Goal: Check status: Check status

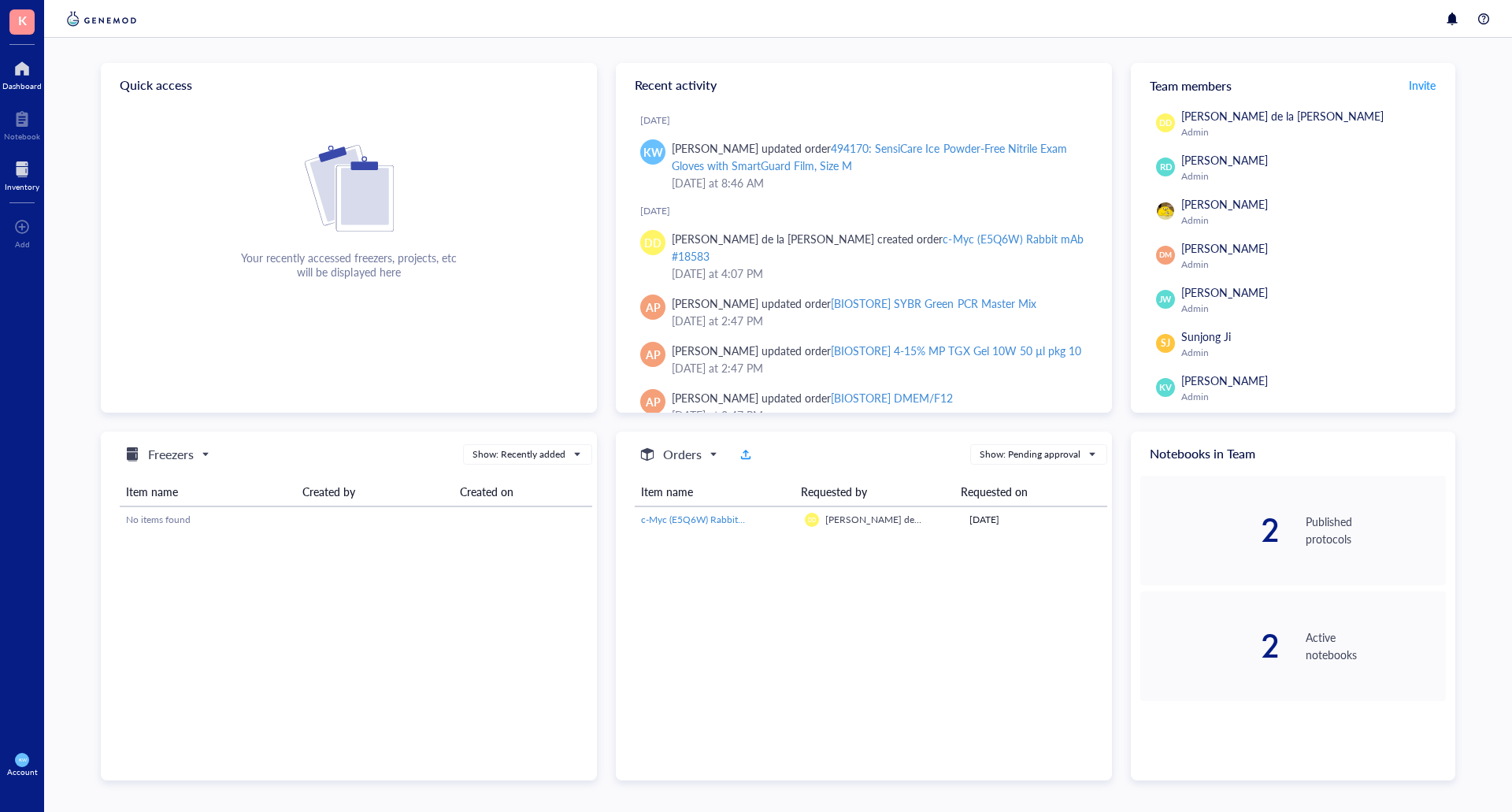
click at [24, 166] on div at bounding box center [22, 169] width 35 height 26
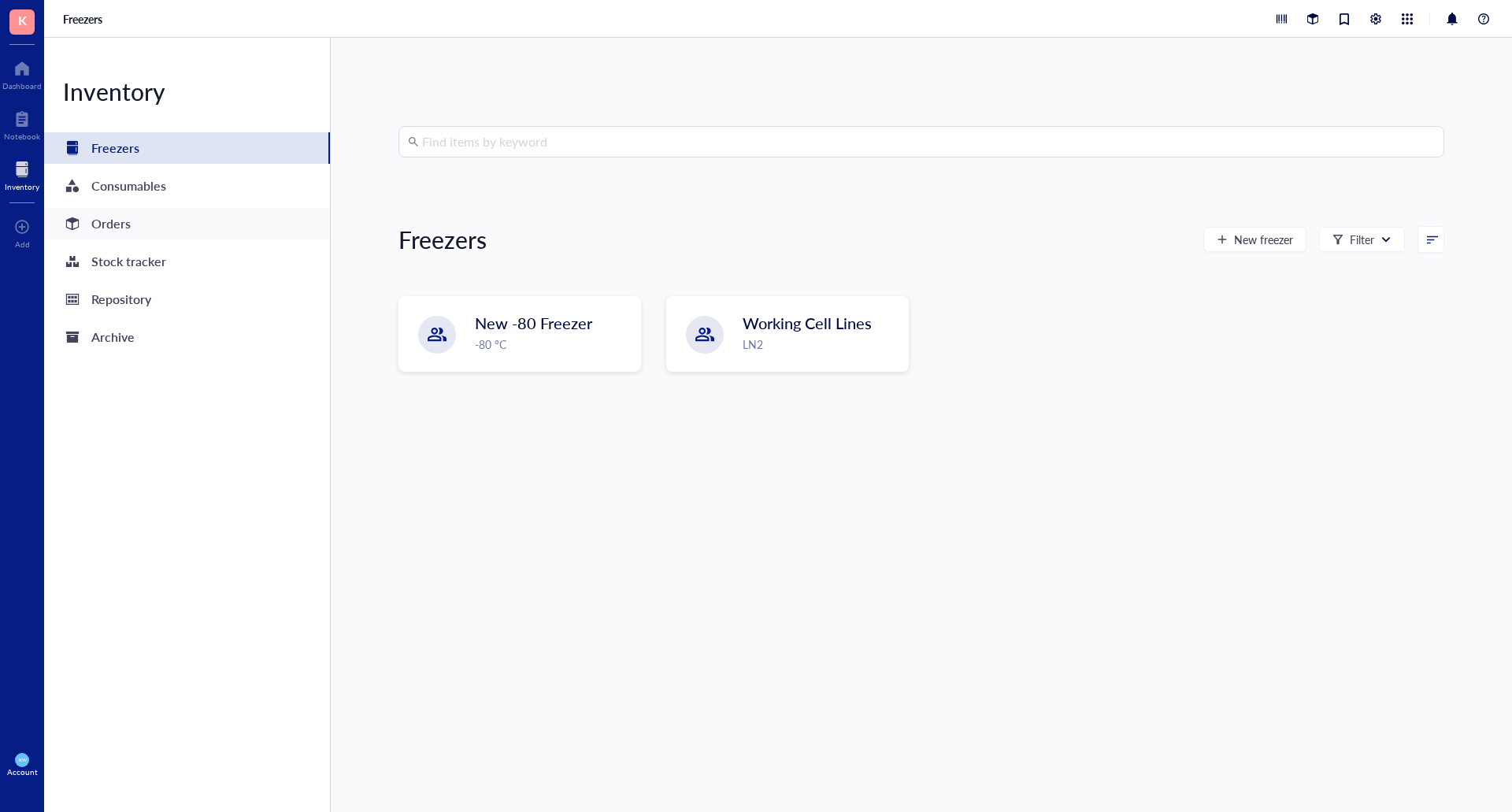
click at [112, 218] on div "Orders" at bounding box center [111, 223] width 40 height 22
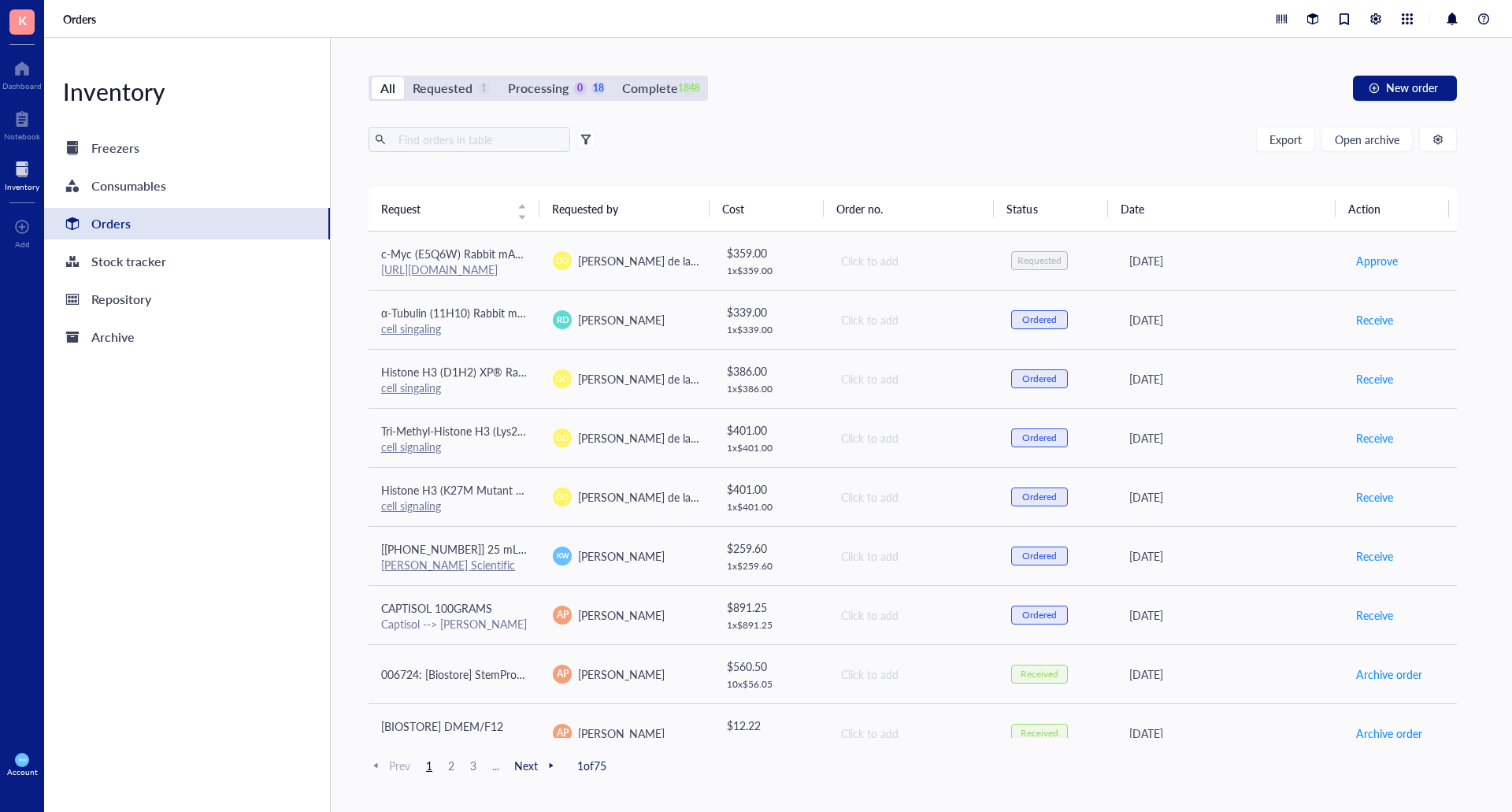
click at [564, 100] on div "All Requested 1 Processing 0 18 Complete 1848" at bounding box center [538, 88] width 339 height 26
click at [559, 91] on div "Processing" at bounding box center [538, 88] width 61 height 22
click at [499, 78] on input "Processing 0 18" at bounding box center [499, 78] width 0 height 0
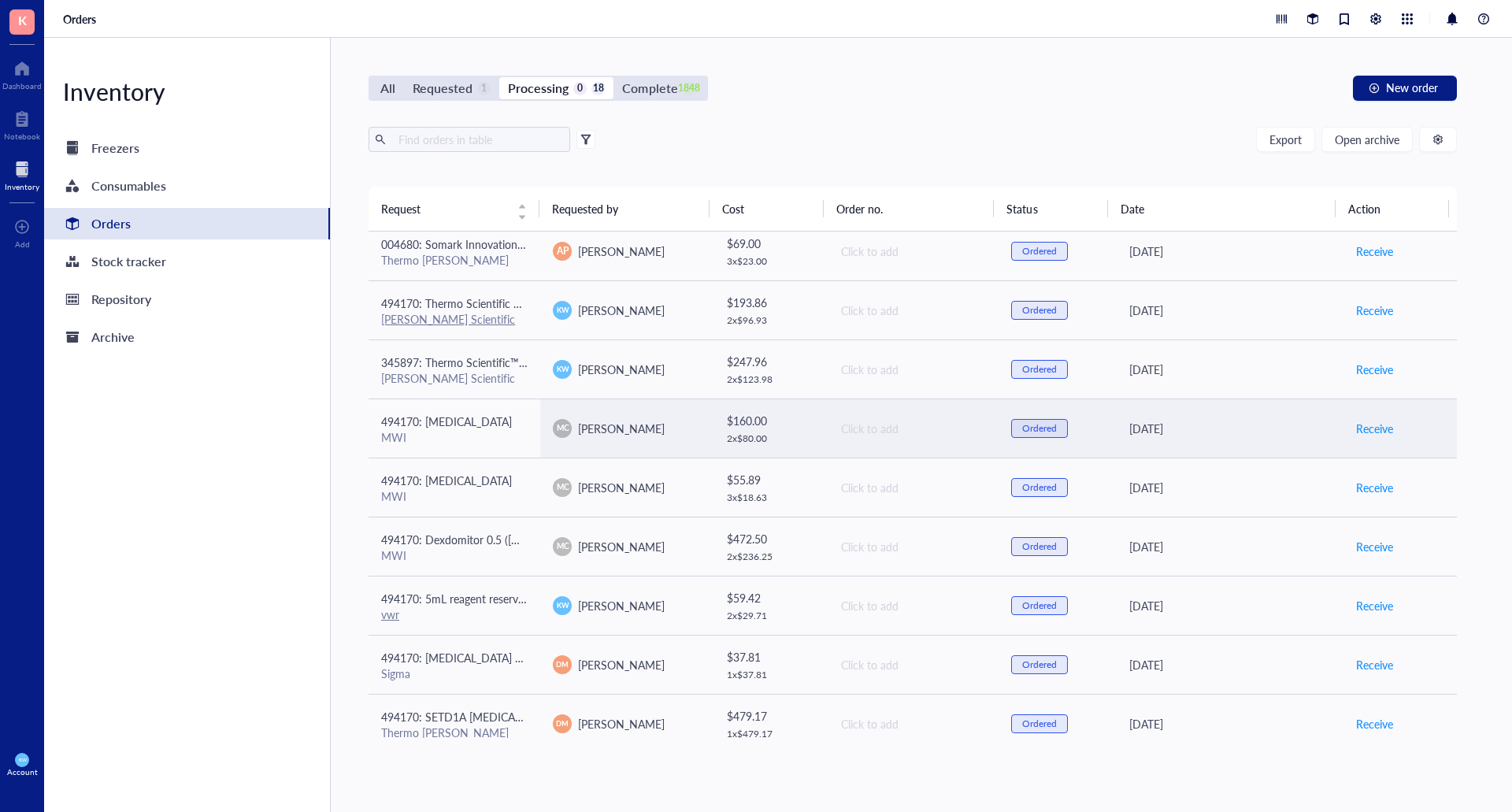
scroll to position [556, 0]
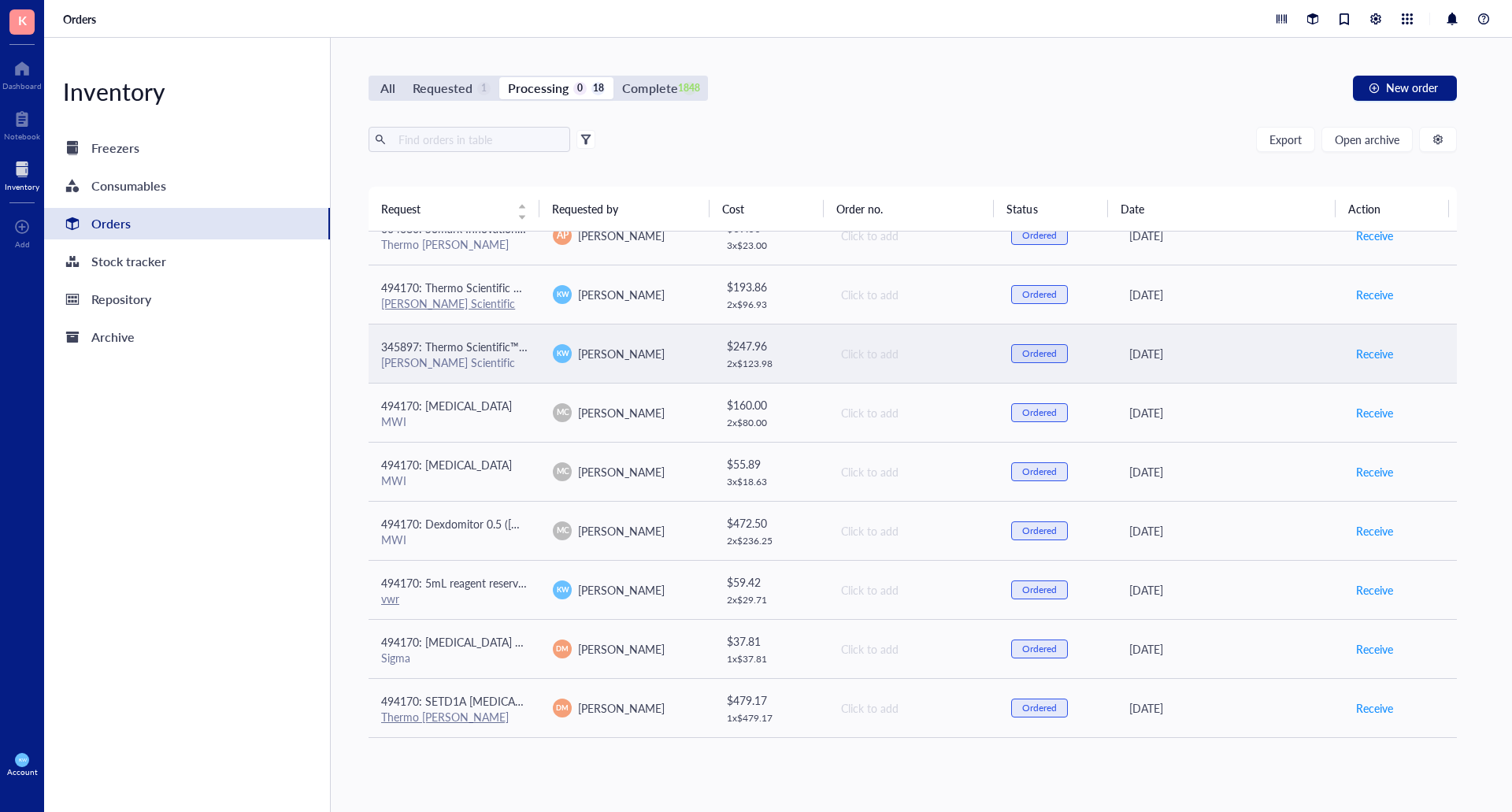
click at [656, 367] on td "[PERSON_NAME]" at bounding box center [626, 353] width 171 height 59
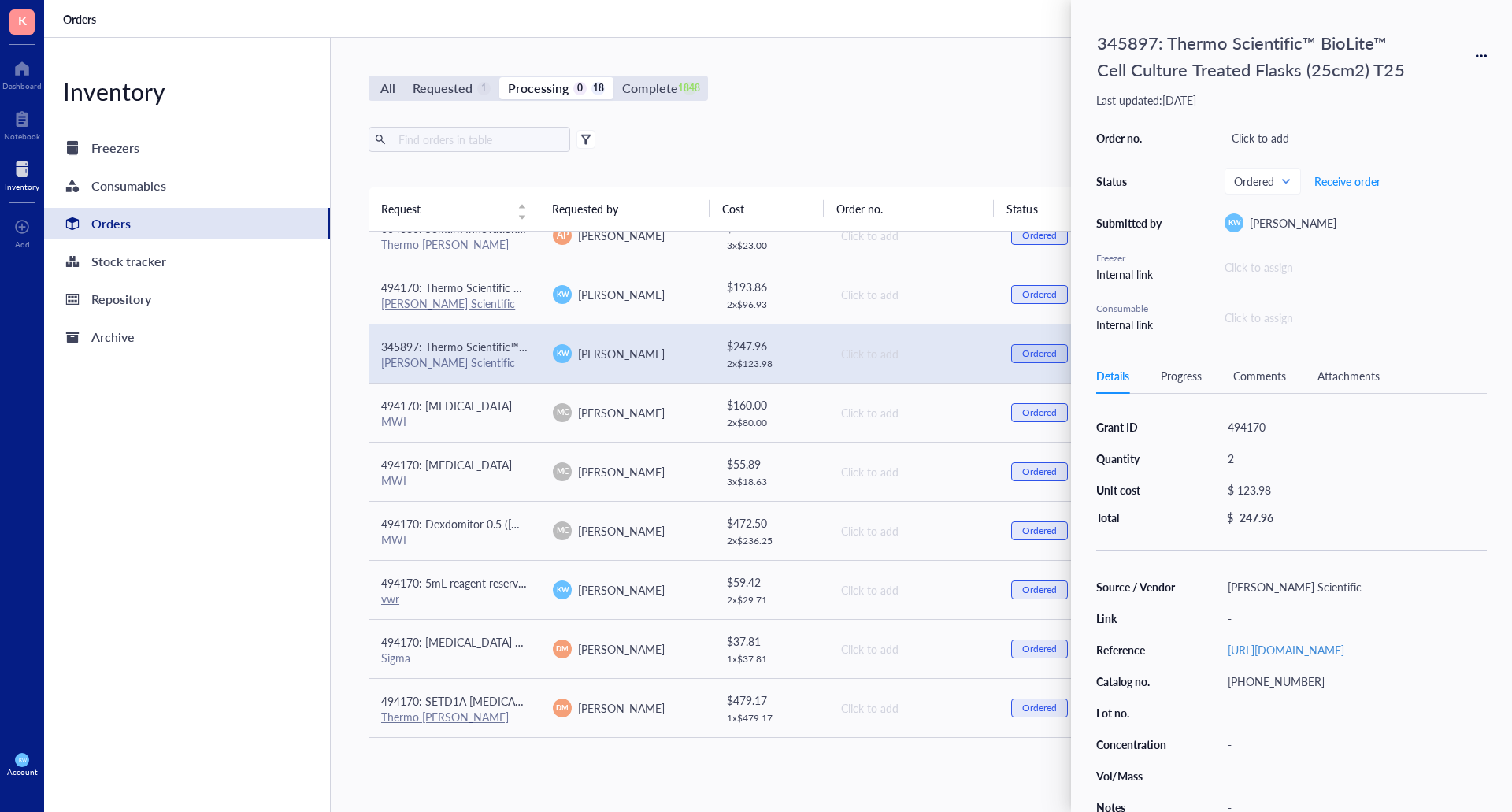
click at [887, 96] on div "All Requested 1 Processing 0 18 Complete 1848 New order" at bounding box center [912, 88] width 1088 height 26
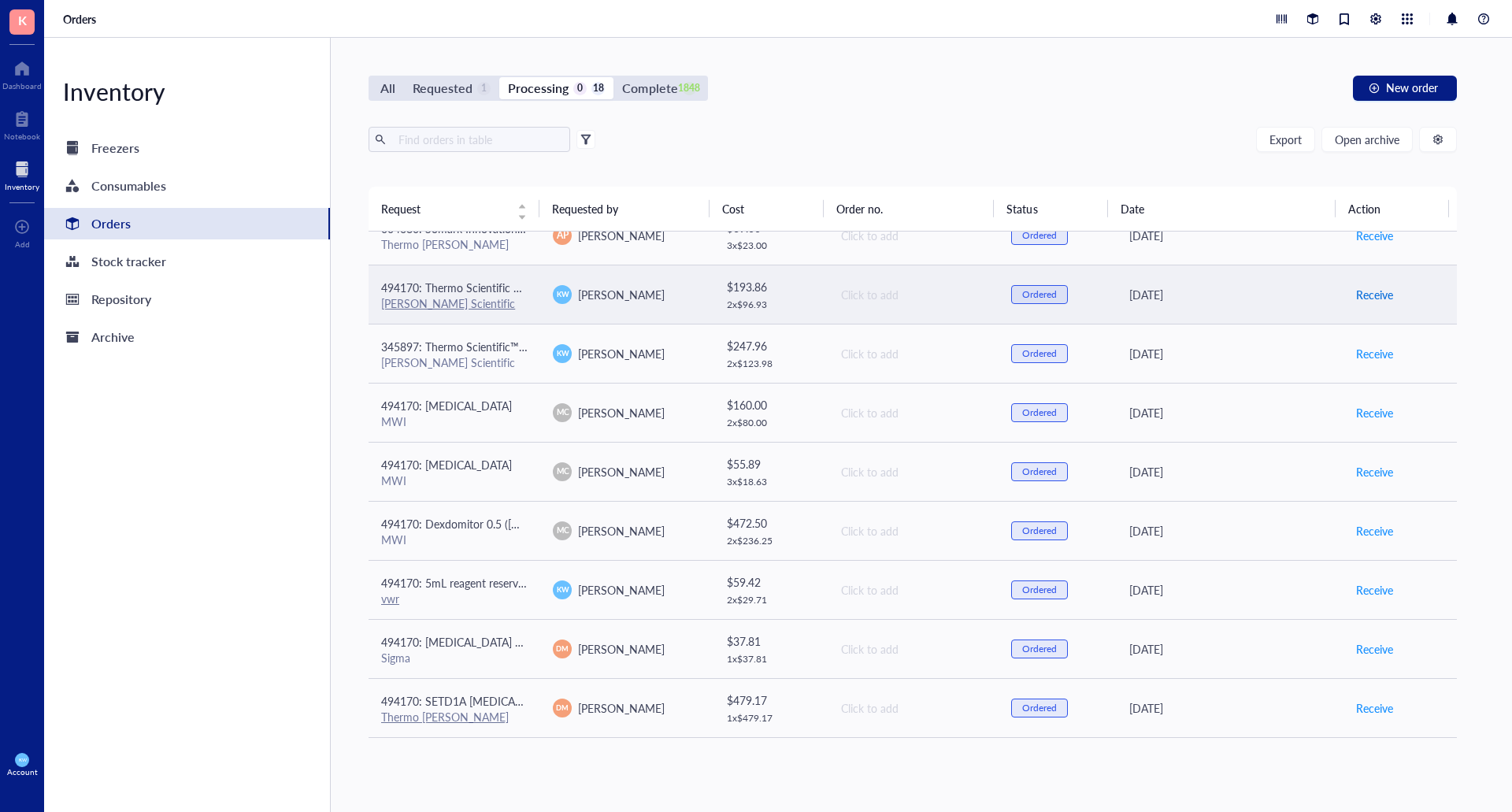
click at [1361, 297] on span "Receive" at bounding box center [1374, 294] width 37 height 17
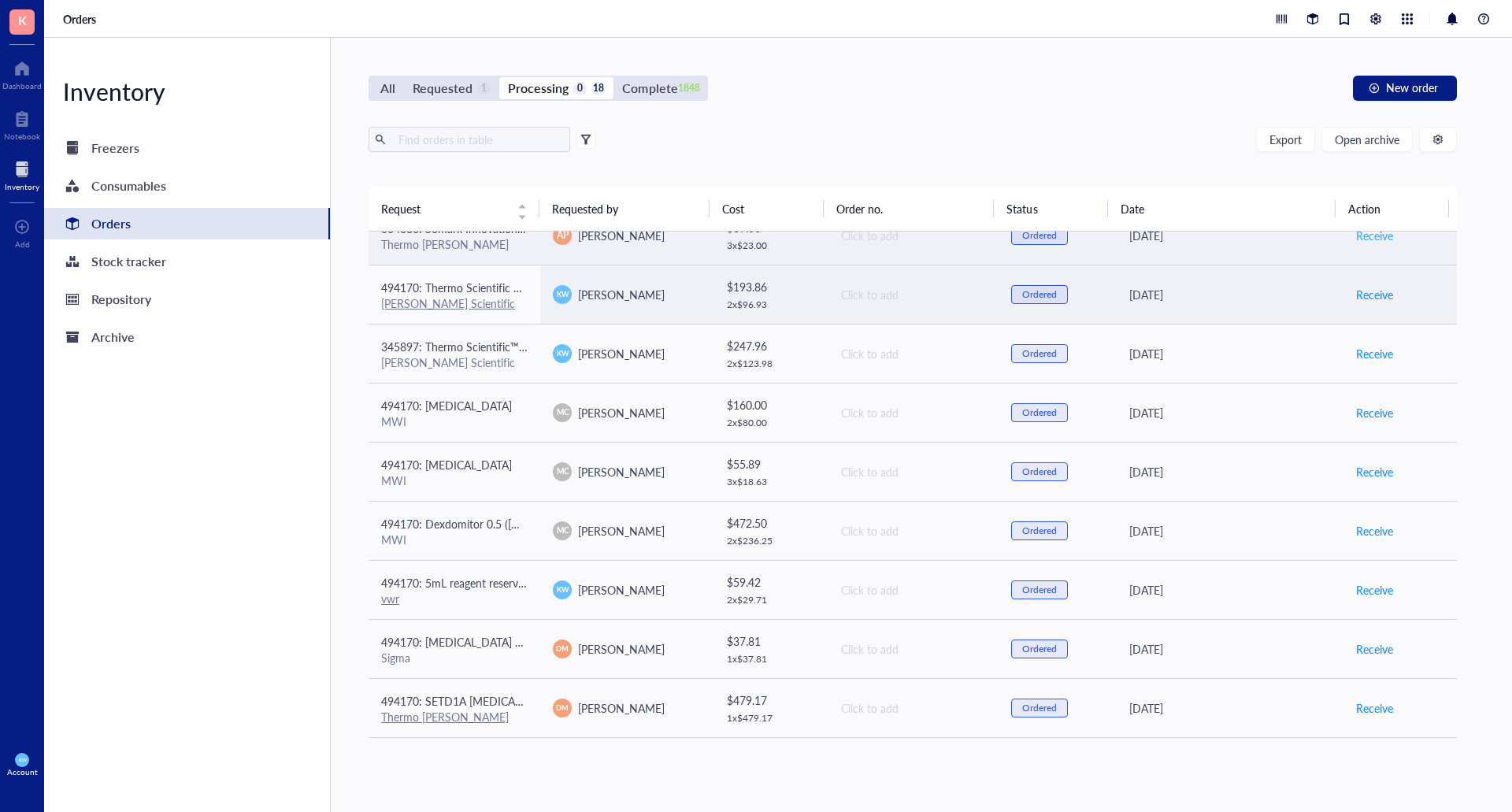
scroll to position [498, 0]
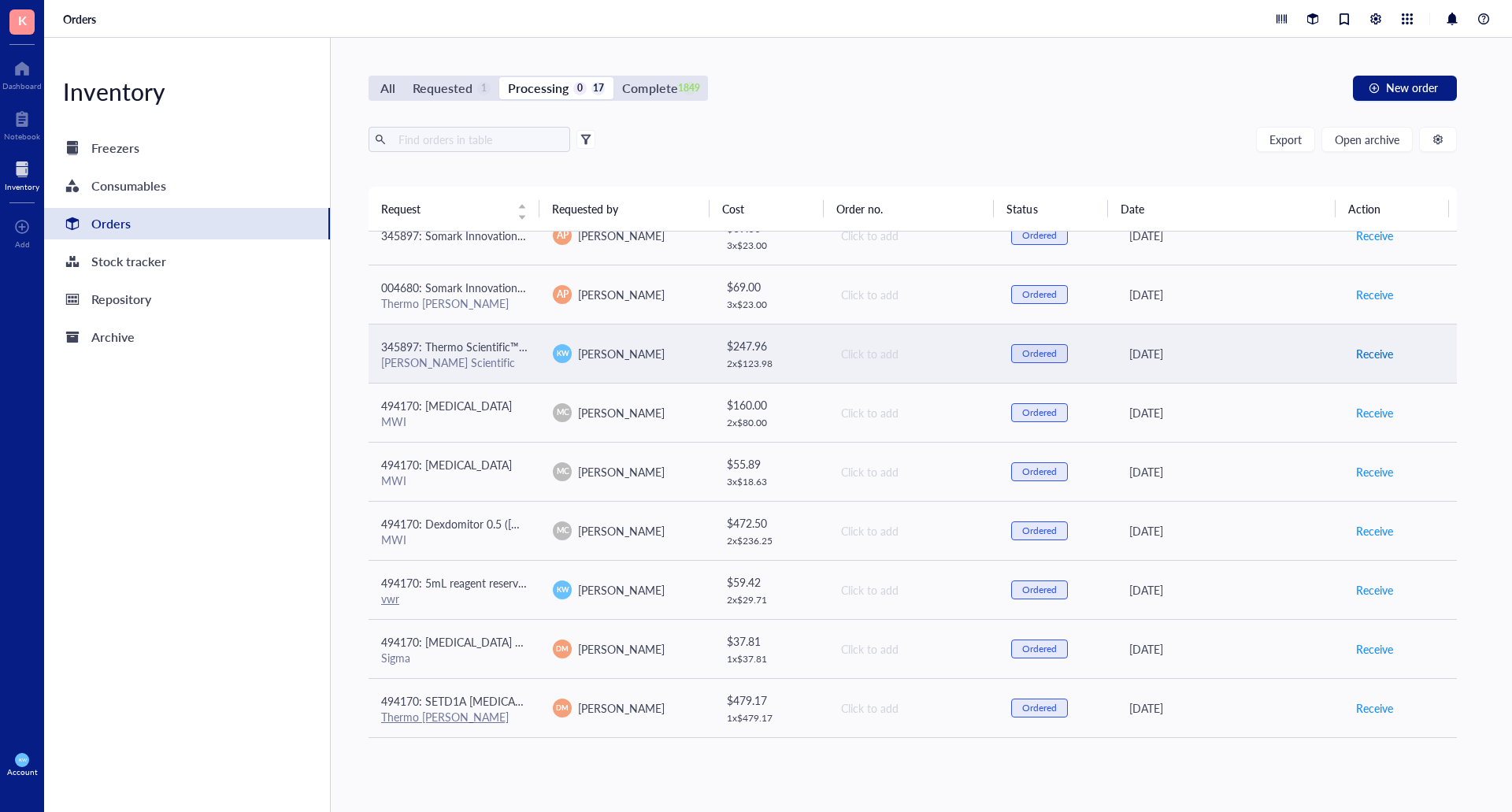
click at [1381, 353] on span "Receive" at bounding box center [1374, 353] width 37 height 17
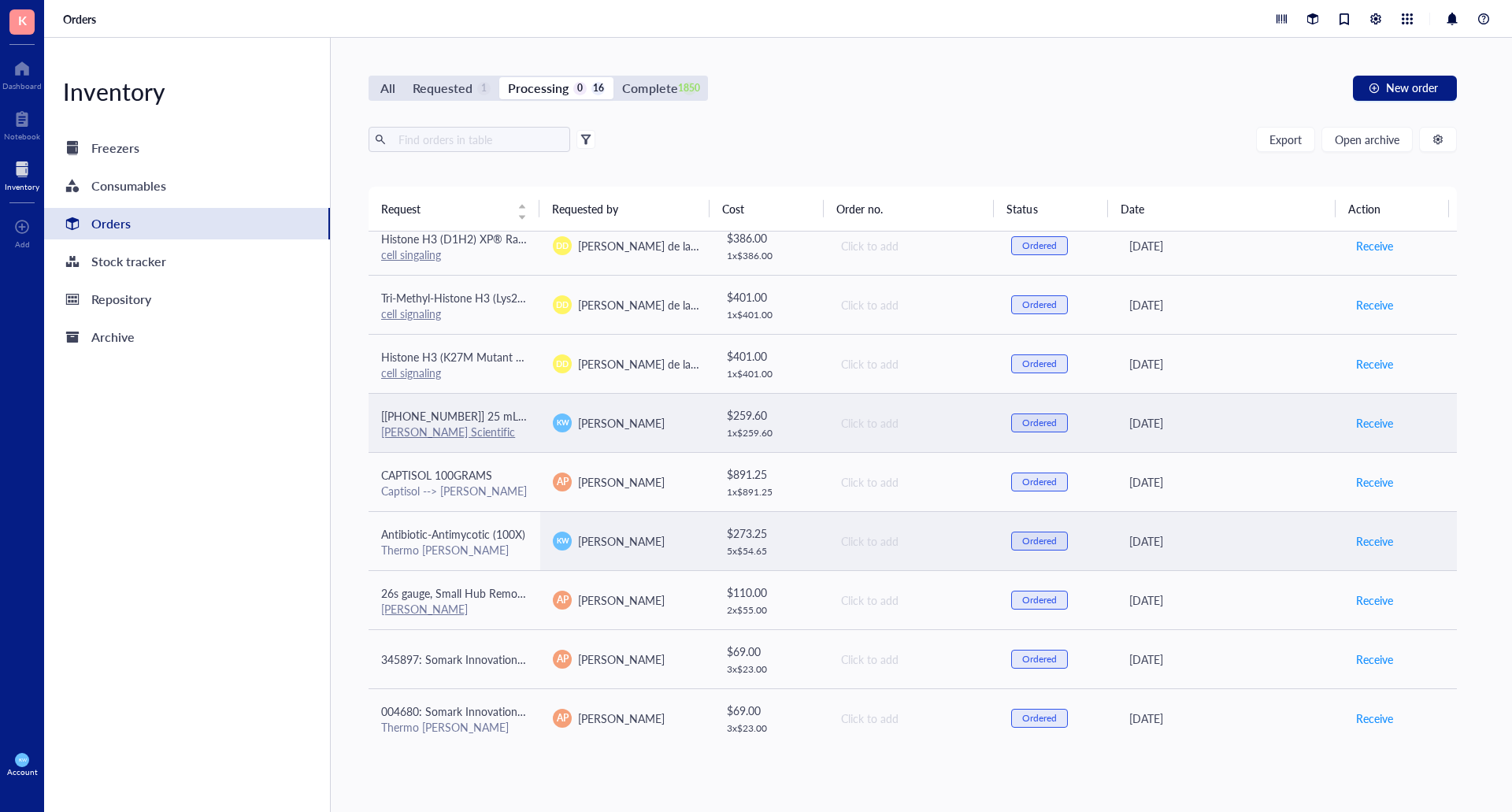
scroll to position [0, 0]
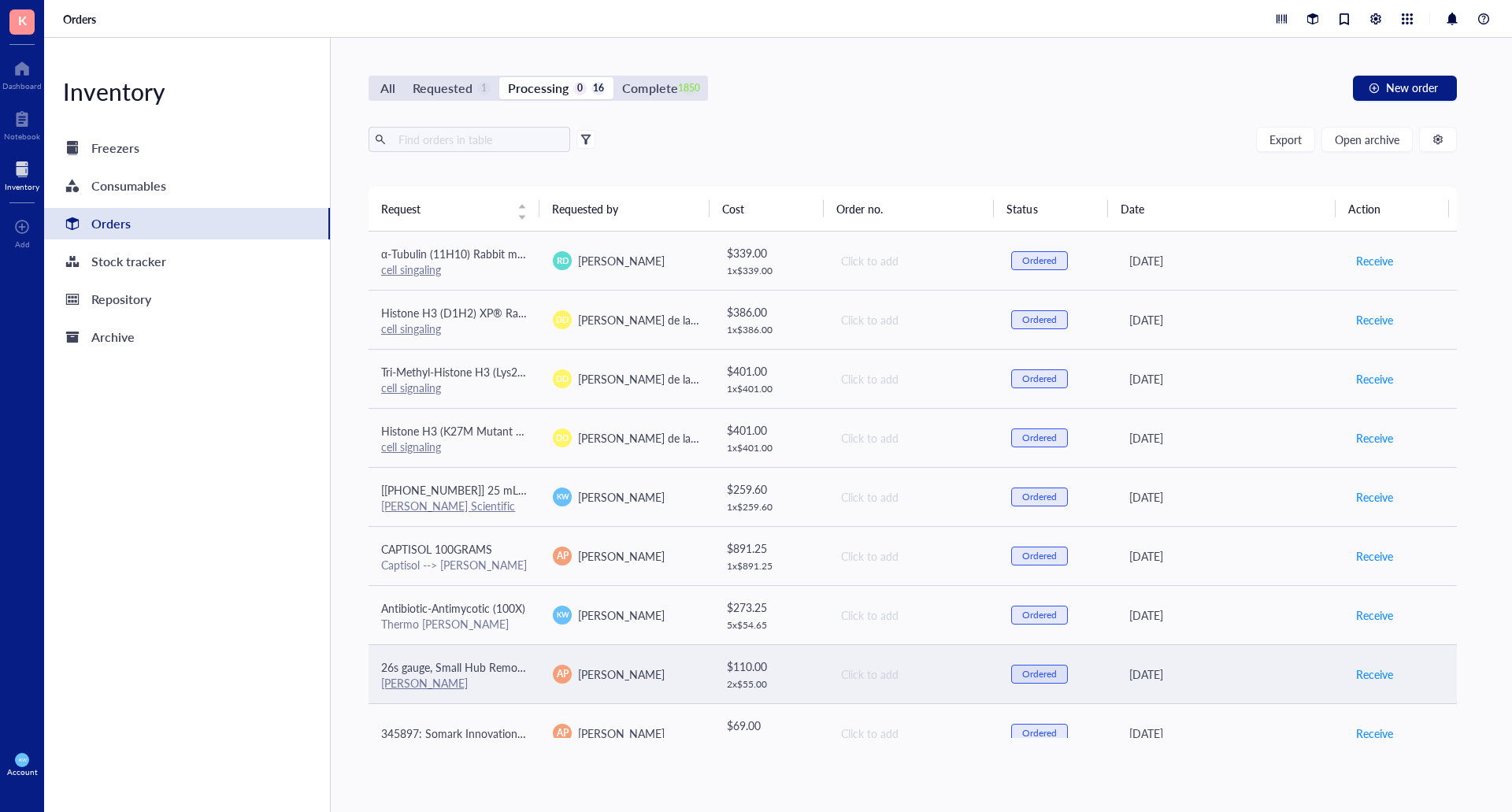
click at [444, 682] on div "[PERSON_NAME]" at bounding box center [454, 682] width 147 height 14
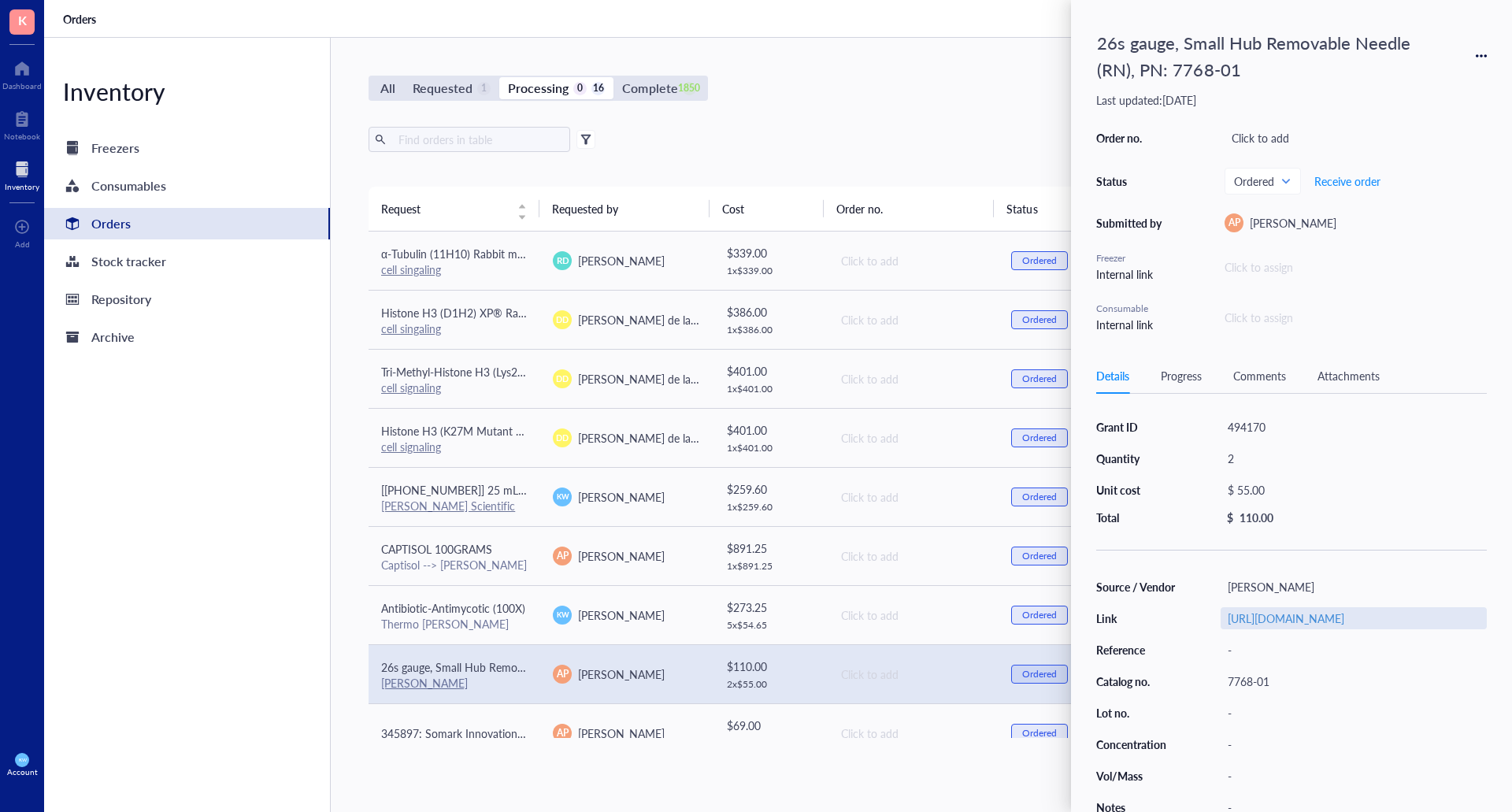
click at [1351, 629] on div "[URL][DOMAIN_NAME]" at bounding box center [1353, 617] width 266 height 22
drag, startPoint x: 1383, startPoint y: 691, endPoint x: 1383, endPoint y: 709, distance: 18.0
click at [1383, 709] on div "Source / Vendor [PERSON_NAME] Link [URL][DOMAIN_NAME] Reference - Catalog no. 7…" at bounding box center [1291, 697] width 391 height 242
click at [1303, 626] on link "[URL][DOMAIN_NAME]" at bounding box center [1286, 618] width 116 height 16
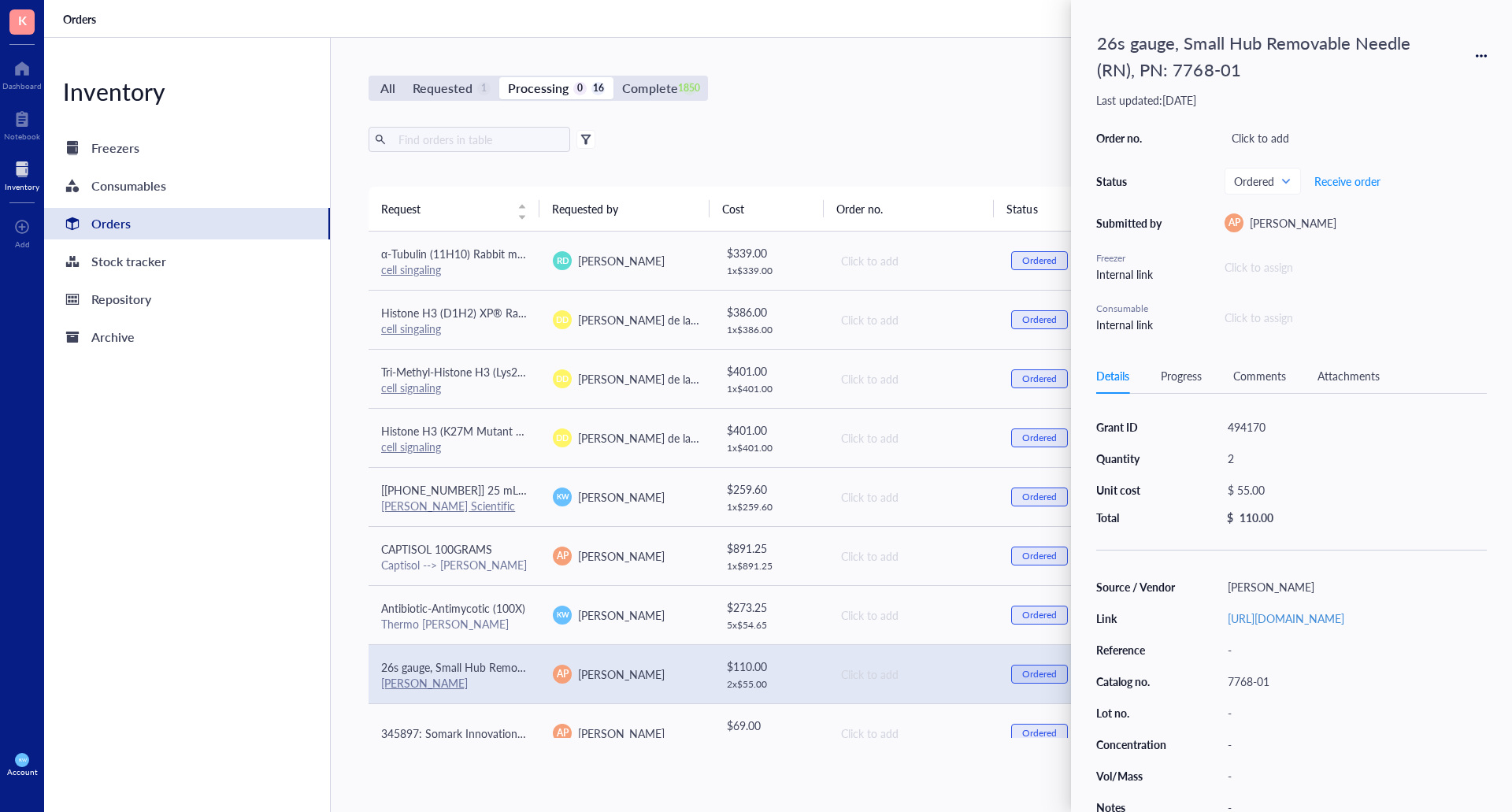
click at [903, 73] on div "All Requested 1 Processing 0 16 Complete 1850 New order Export Open archive Req…" at bounding box center [912, 425] width 1164 height 774
drag, startPoint x: 810, startPoint y: 100, endPoint x: 821, endPoint y: 102, distance: 11.2
click at [812, 99] on div "All Requested 1 Processing 0 16 Complete 1850 New order Export Open archive Req…" at bounding box center [912, 425] width 1164 height 774
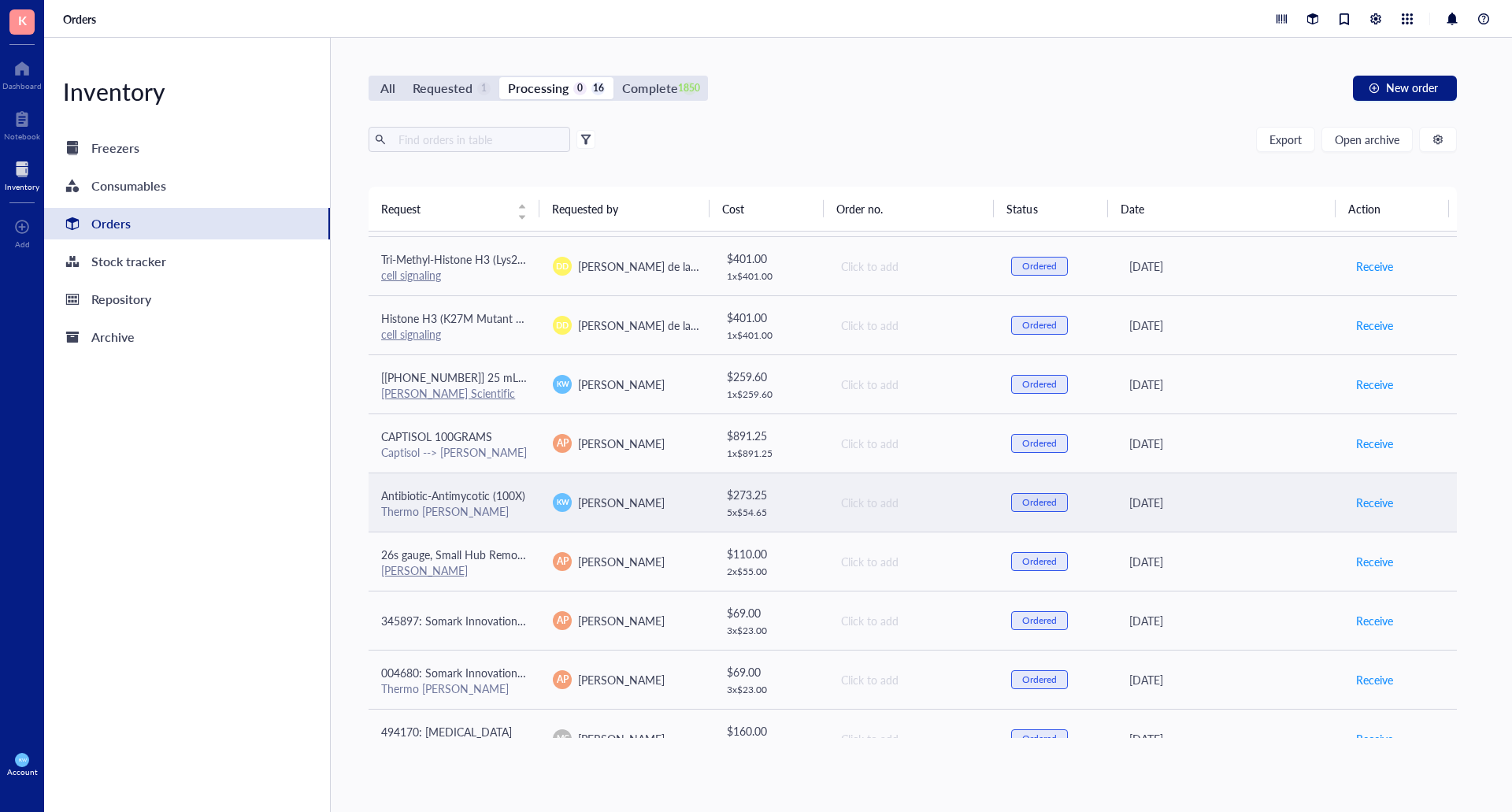
scroll to position [0, 0]
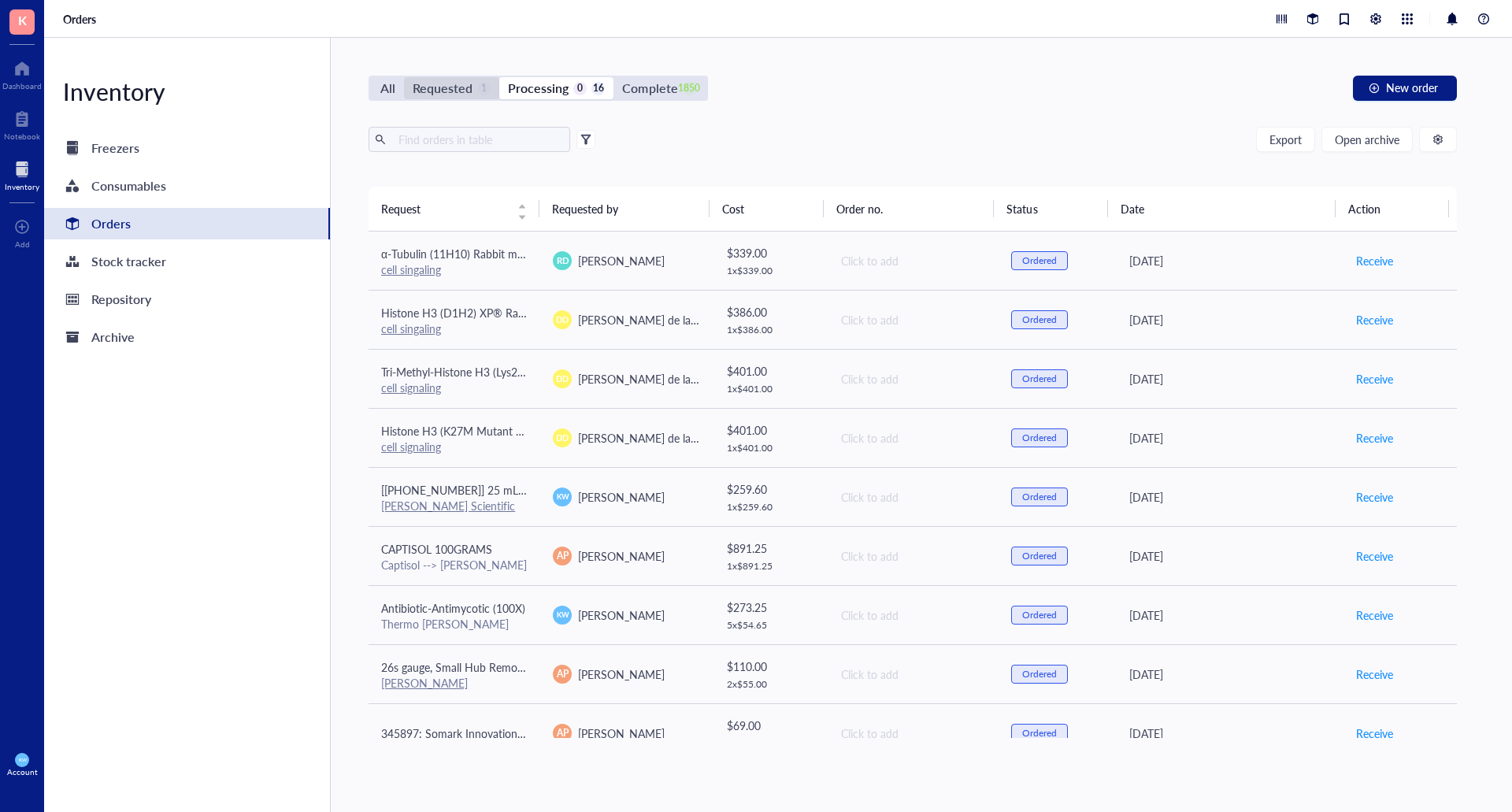
click at [442, 93] on div "Requested" at bounding box center [442, 88] width 60 height 22
click at [404, 78] on input "Requested 1" at bounding box center [404, 78] width 0 height 0
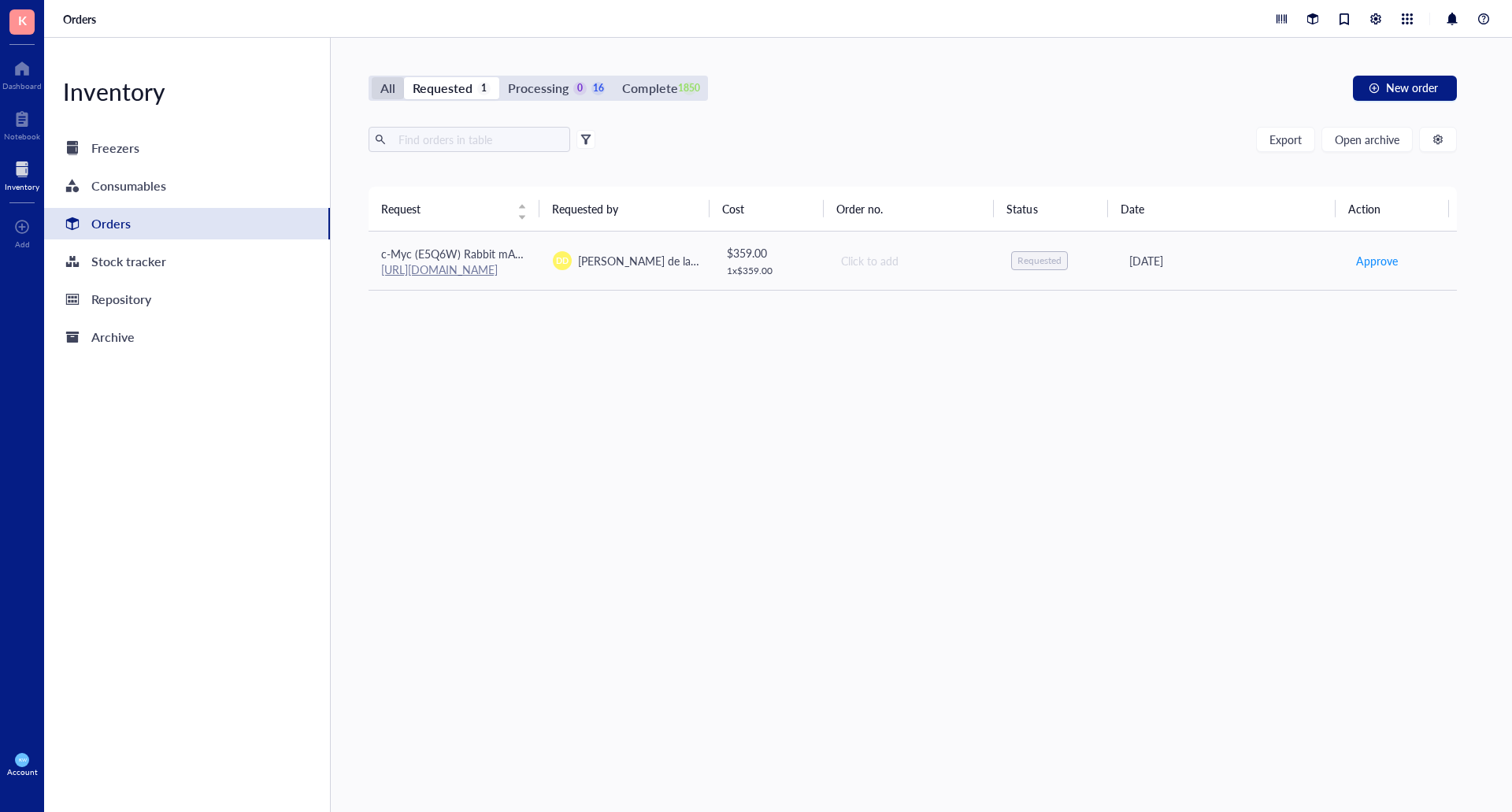
click at [382, 86] on div "All" at bounding box center [388, 88] width 15 height 22
click at [372, 78] on input "All" at bounding box center [372, 78] width 0 height 0
